Goal: Check status

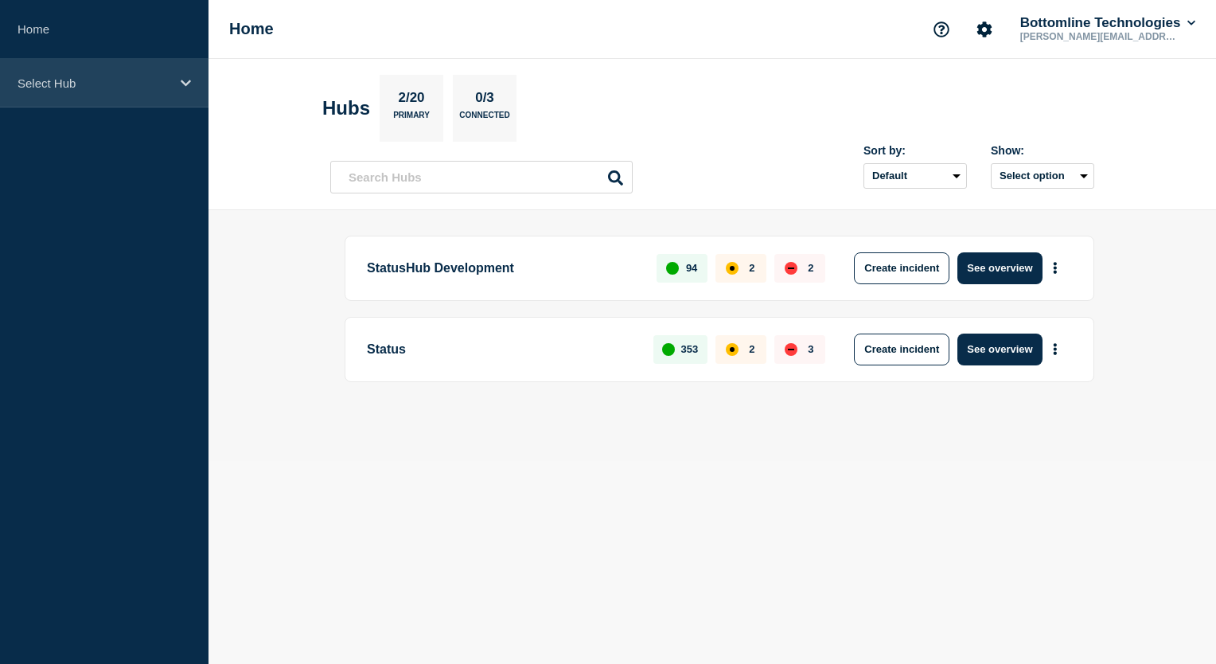
click at [183, 84] on icon at bounding box center [186, 83] width 10 height 12
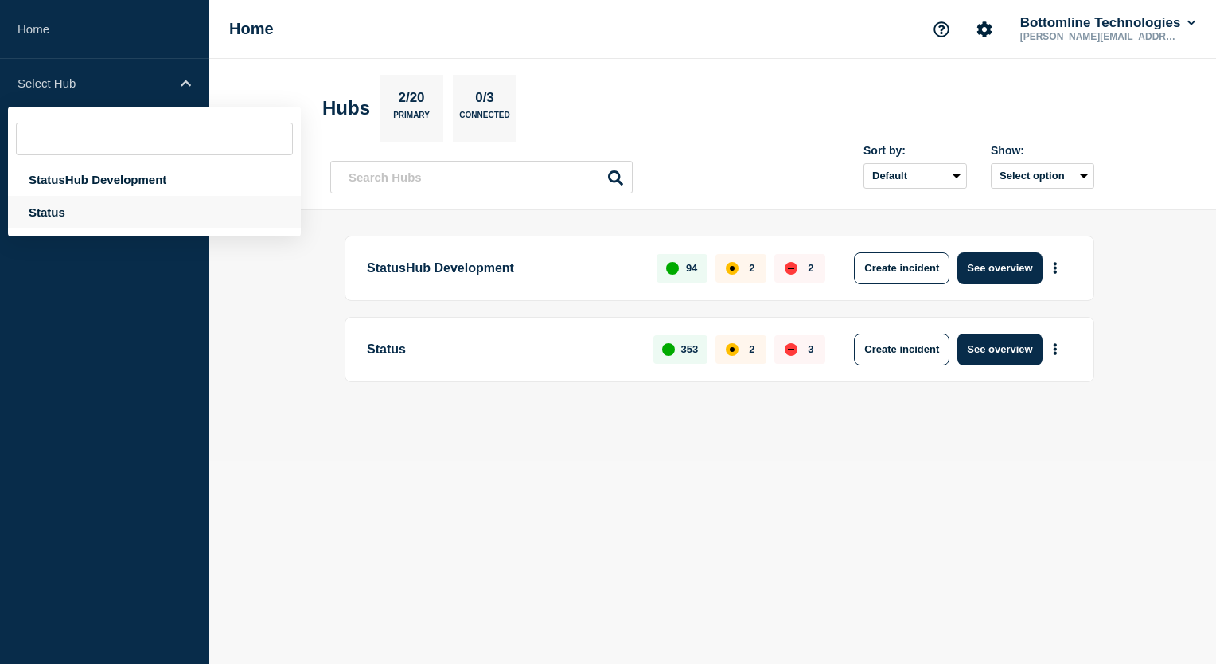
click at [86, 209] on div "Status" at bounding box center [154, 212] width 293 height 33
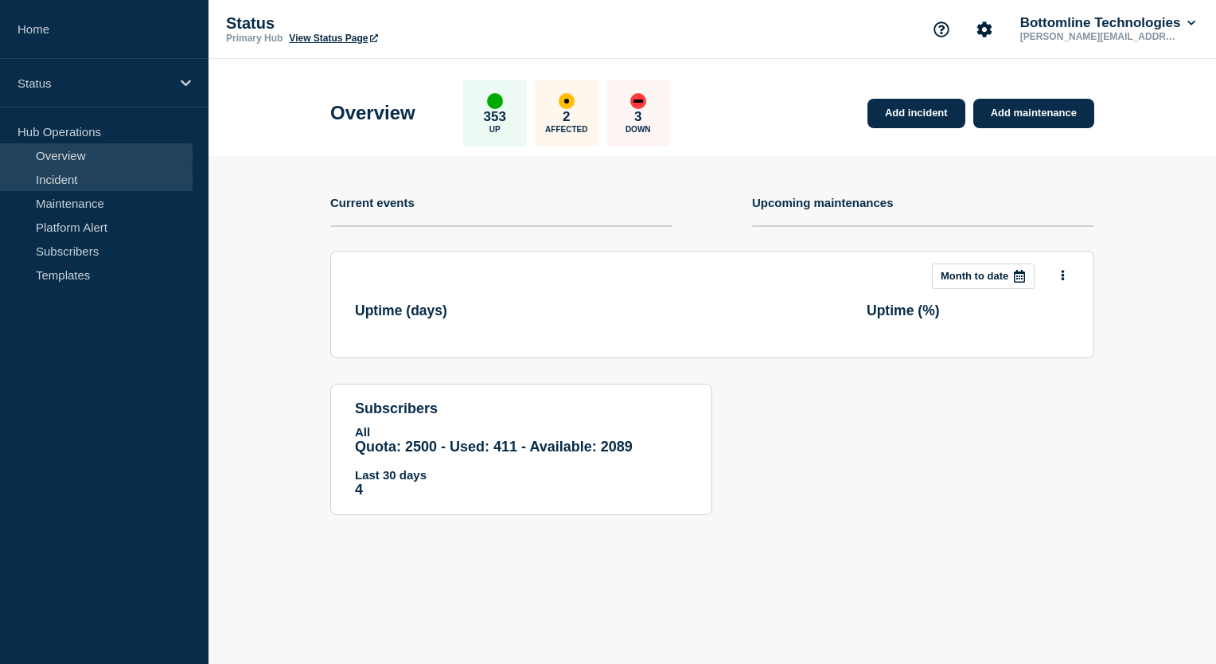
click at [86, 175] on link "Incident" at bounding box center [96, 179] width 193 height 24
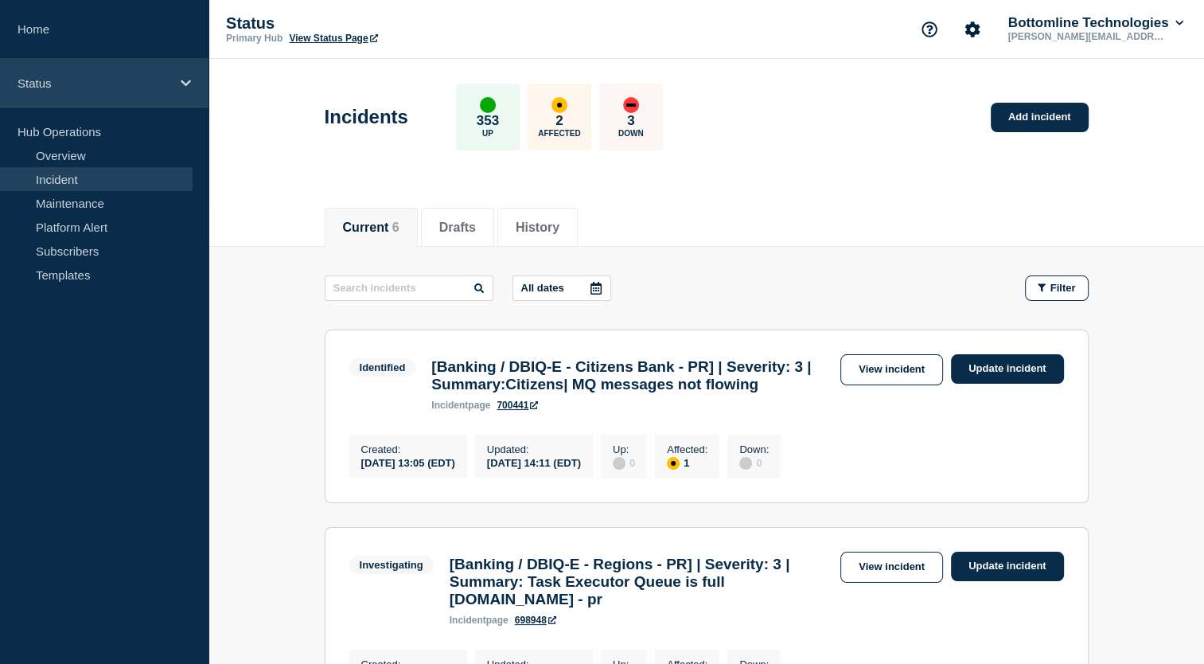
click at [191, 85] on div "Status" at bounding box center [104, 83] width 209 height 49
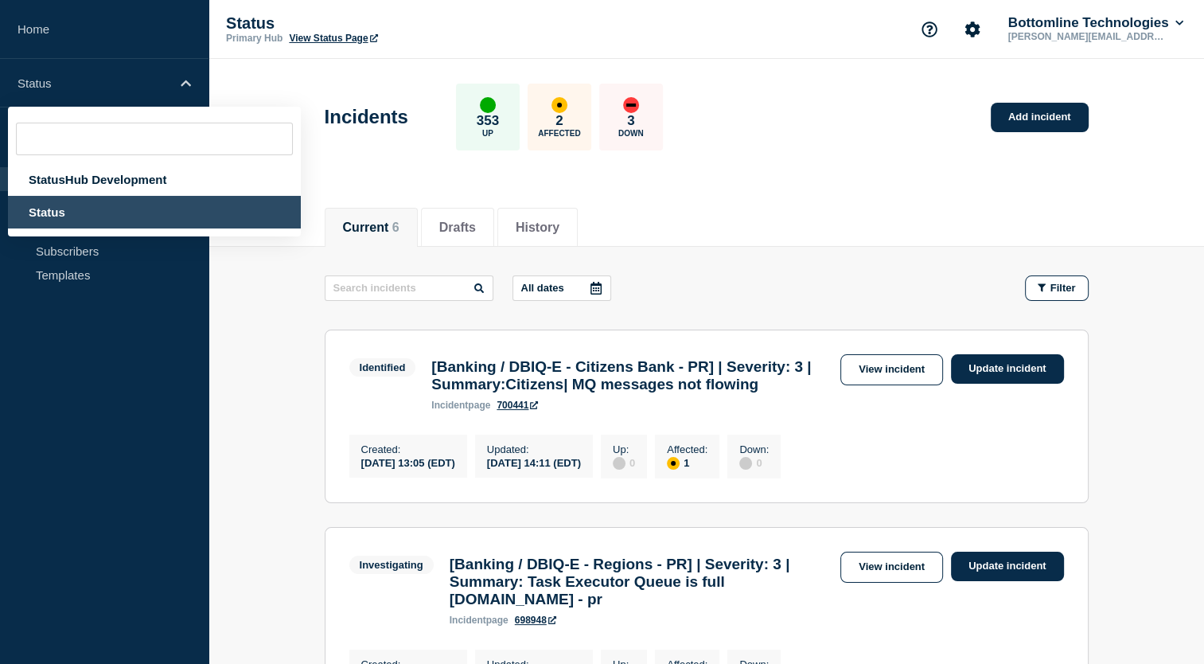
click at [82, 209] on div "Status" at bounding box center [154, 212] width 293 height 33
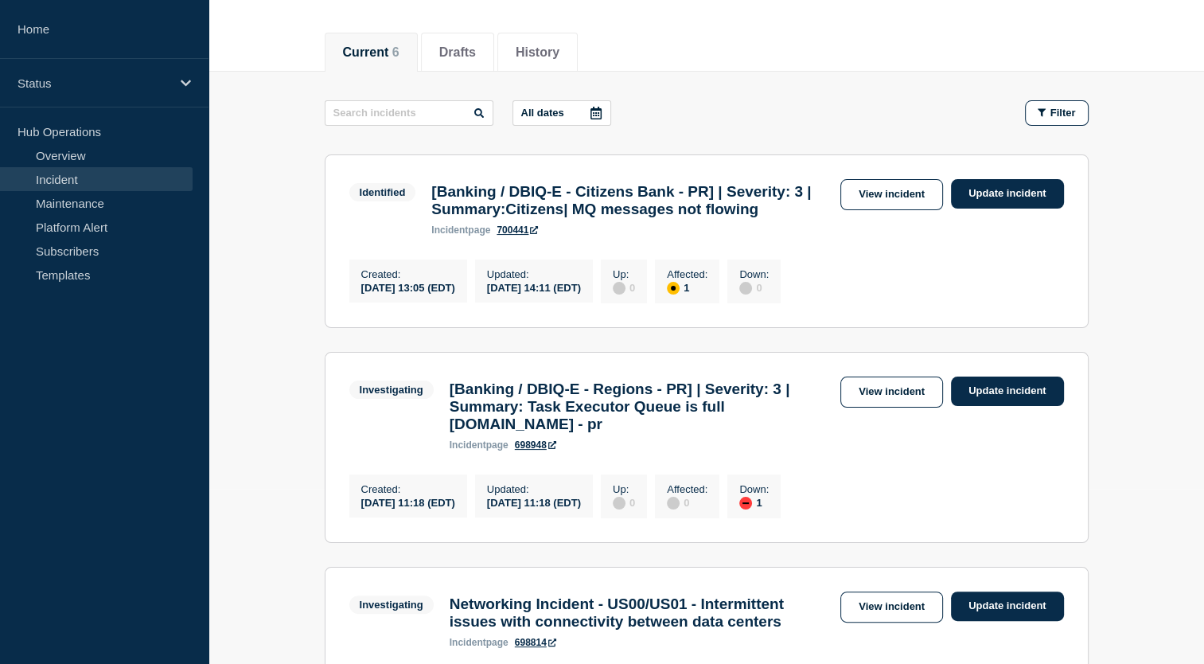
scroll to position [175, 0]
